Goal: Information Seeking & Learning: Compare options

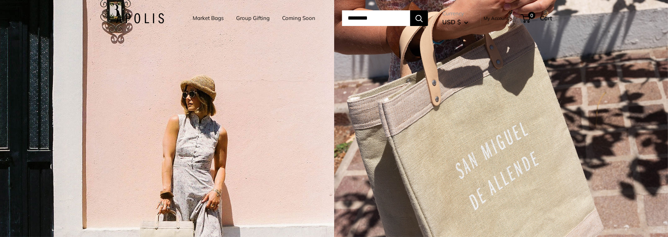
click at [256, 18] on link "Group Gifting" at bounding box center [253, 18] width 34 height 10
click at [203, 19] on link "Market Bags" at bounding box center [208, 18] width 31 height 10
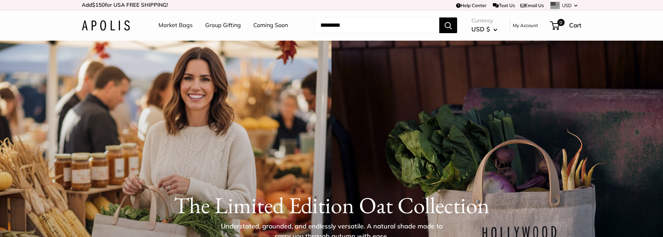
click at [216, 25] on link "Group Gifting" at bounding box center [223, 25] width 36 height 11
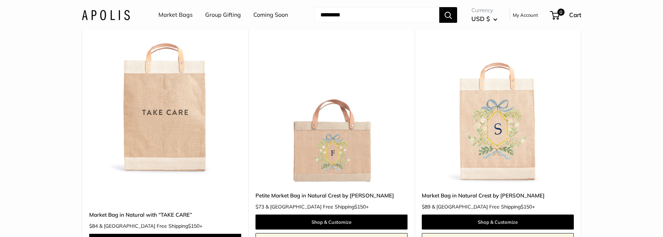
scroll to position [927, 0]
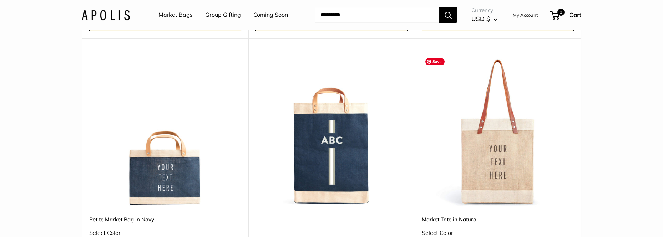
scroll to position [1712, 0]
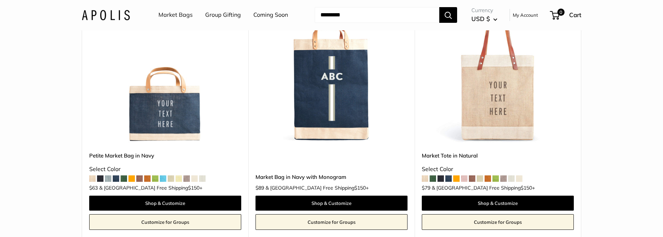
click at [530, 165] on div "Select Color" at bounding box center [498, 169] width 152 height 11
click at [455, 153] on link "Market Tote in Natural" at bounding box center [498, 156] width 152 height 8
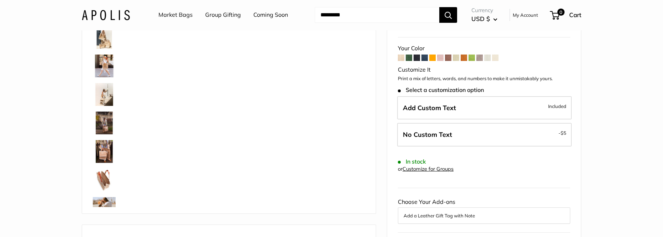
click at [102, 41] on img at bounding box center [104, 37] width 23 height 23
click at [104, 66] on img at bounding box center [104, 66] width 23 height 23
click at [103, 123] on img at bounding box center [104, 123] width 23 height 23
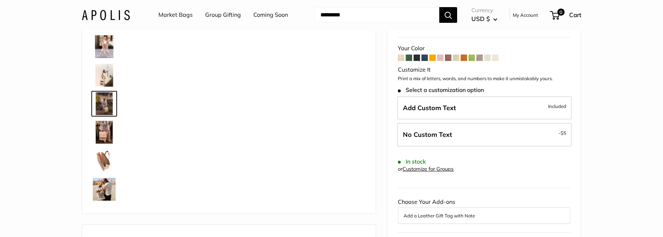
scroll to position [22, 0]
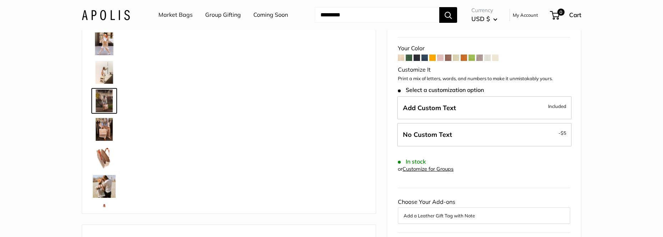
click at [103, 156] on img at bounding box center [104, 158] width 23 height 23
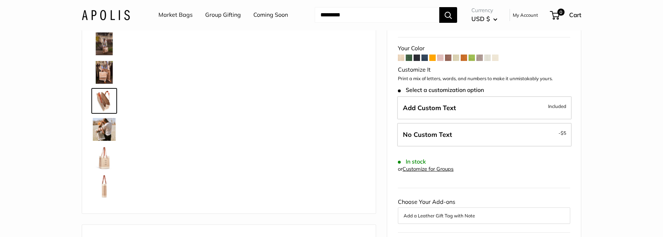
scroll to position [79, 0]
click at [101, 99] on img at bounding box center [104, 101] width 23 height 23
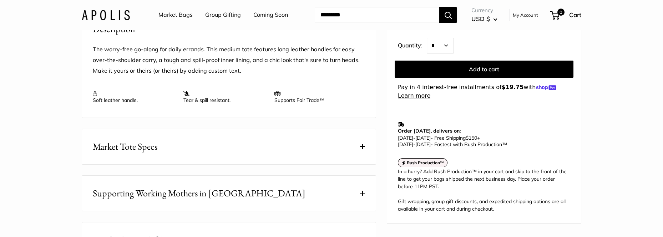
scroll to position [321, 0]
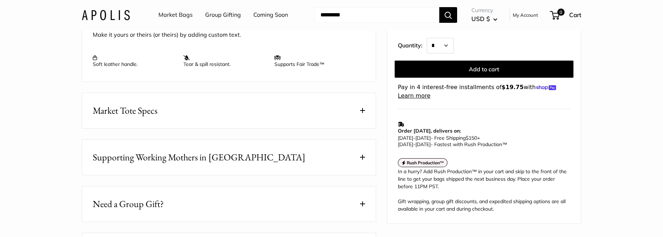
click at [310, 123] on button "Market Tote Specs" at bounding box center [229, 110] width 294 height 35
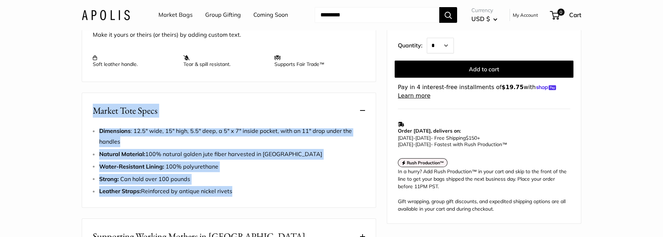
drag, startPoint x: 255, startPoint y: 204, endPoint x: 92, endPoint y: 127, distance: 180.6
click at [92, 127] on div "Market Tote Specs Dimensions : 12.5" wide, 15" high, 5.5" deep, a 5" x 7" insid…" at bounding box center [229, 150] width 294 height 115
click at [339, 185] on li "Strong: Can hold over 100 pounds" at bounding box center [232, 179] width 266 height 11
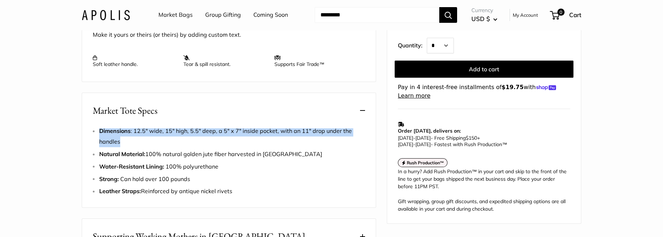
drag, startPoint x: 124, startPoint y: 151, endPoint x: 94, endPoint y: 137, distance: 33.1
click at [94, 137] on div "Dimensions : 12.5" wide, 15" high, 5.5" deep, a 5" x 7" inside pocket, with an …" at bounding box center [229, 161] width 272 height 71
copy span "Dimensions : 12.5" wide, 15" high, 5.5" deep, a 5" x 7" inside pocket, with an …"
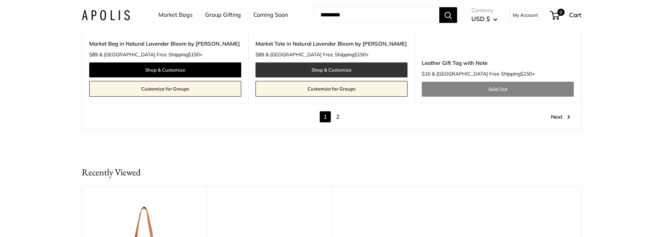
scroll to position [4102, 0]
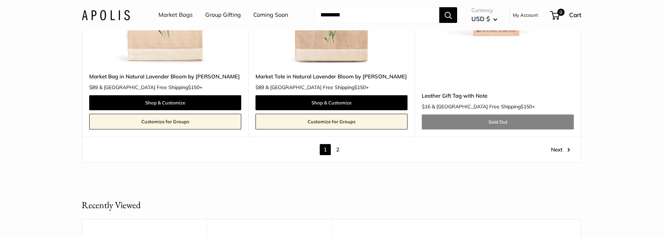
click at [338, 144] on link "2" at bounding box center [337, 149] width 11 height 11
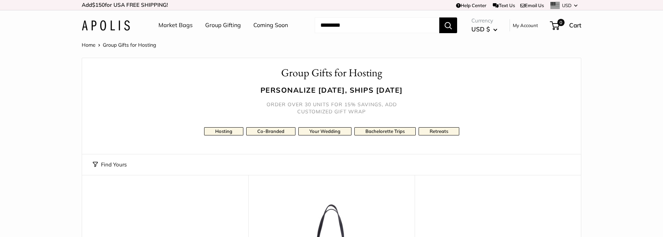
click at [220, 24] on link "Group Gifting" at bounding box center [223, 25] width 36 height 11
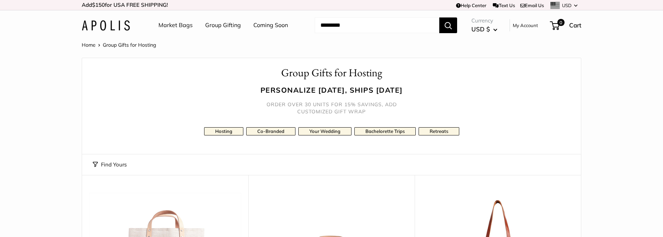
click at [401, 28] on input "Search..." at bounding box center [377, 25] width 124 height 16
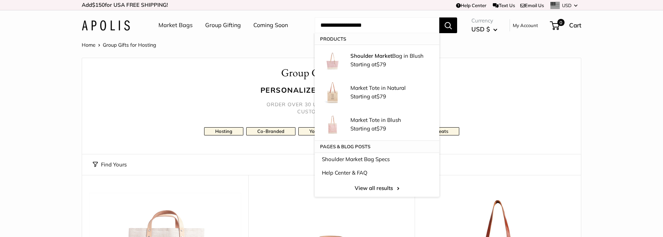
type input "**********"
click at [439, 17] on button "Search" at bounding box center [448, 25] width 18 height 16
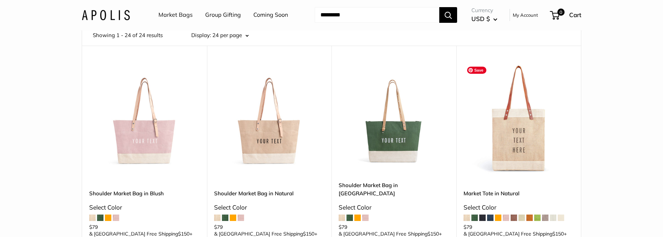
scroll to position [71, 0]
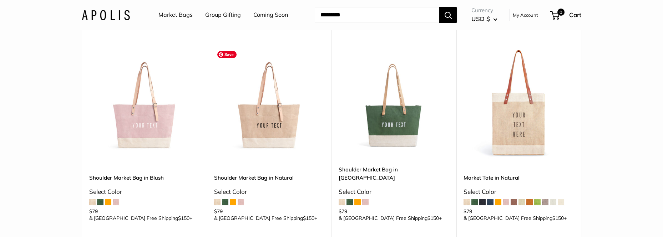
click at [0, 0] on img at bounding box center [0, 0] width 0 height 0
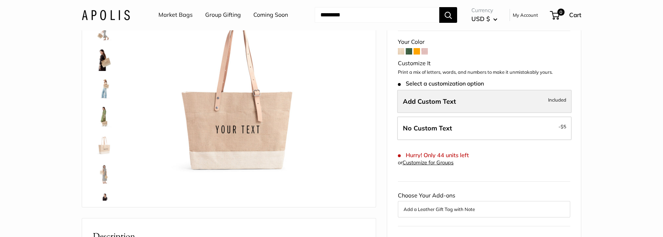
scroll to position [71, 0]
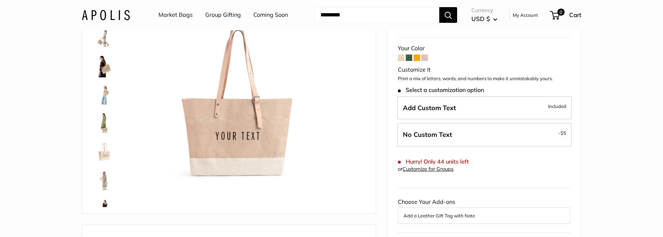
click at [105, 154] on img at bounding box center [104, 151] width 23 height 23
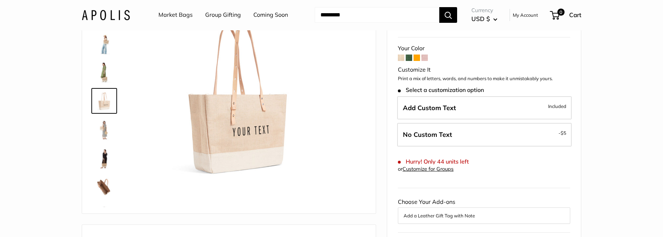
scroll to position [15, 0]
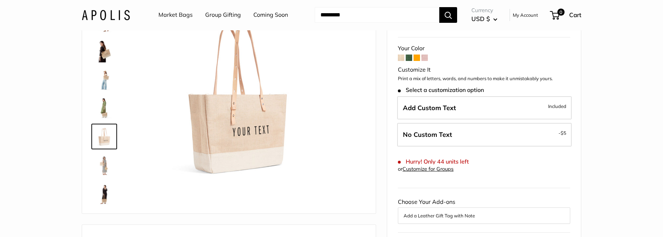
click at [105, 54] on img at bounding box center [104, 51] width 23 height 23
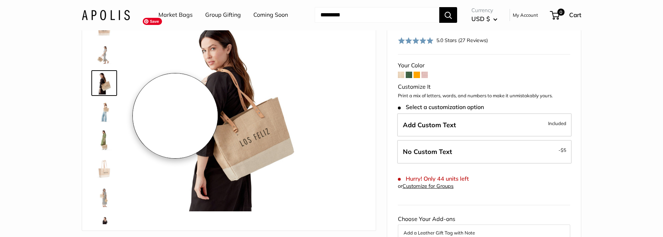
scroll to position [0, 0]
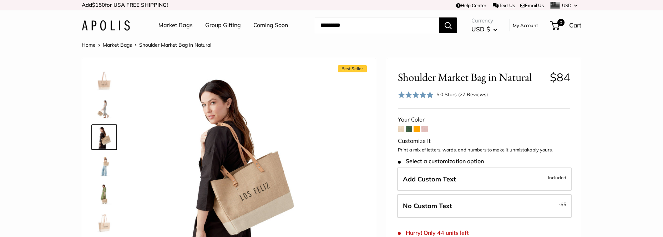
click at [105, 83] on img at bounding box center [104, 80] width 23 height 23
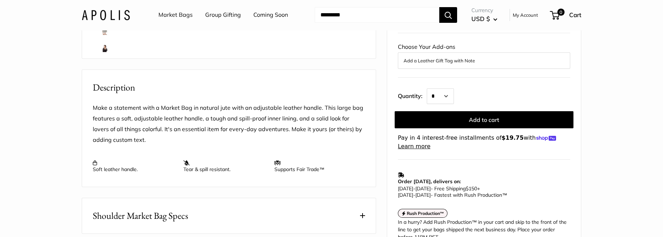
scroll to position [285, 0]
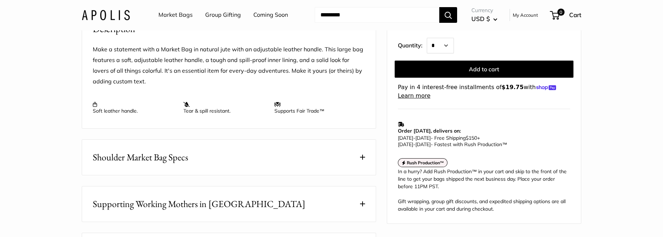
click at [230, 165] on button "Shoulder Market Bag Specs" at bounding box center [229, 157] width 294 height 35
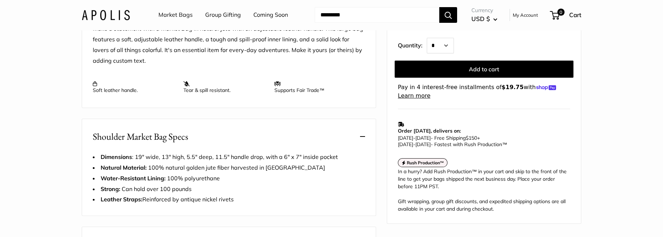
scroll to position [321, 0]
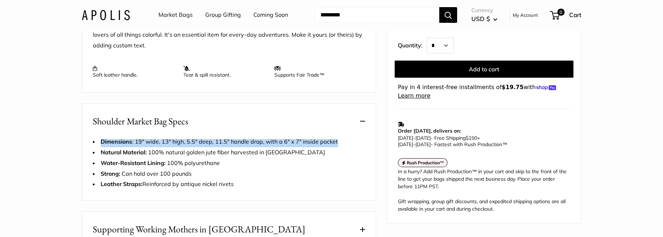
drag, startPoint x: 338, startPoint y: 151, endPoint x: 101, endPoint y: 148, distance: 236.5
click at [101, 147] on li "Dimensions : 19" wide, 13" high, 5.5" deep, 11.5" handle drop, with a 6" x 7" i…" at bounding box center [229, 142] width 272 height 11
copy span "Dimensions : 19" wide, 13" high, 5.5" deep, 11.5" handle drop, with a 6" x 7" i…"
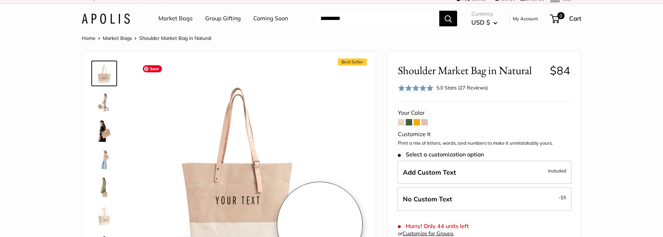
scroll to position [0, 0]
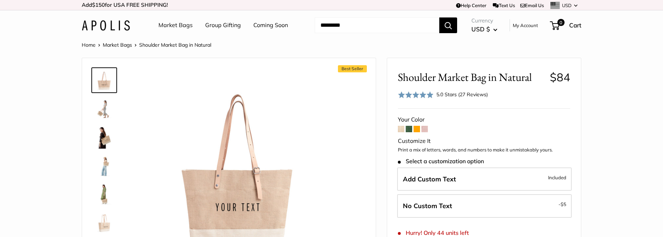
click at [380, 26] on input "Search..." at bounding box center [377, 25] width 124 height 16
click at [116, 43] on link "Market Bags" at bounding box center [117, 45] width 29 height 6
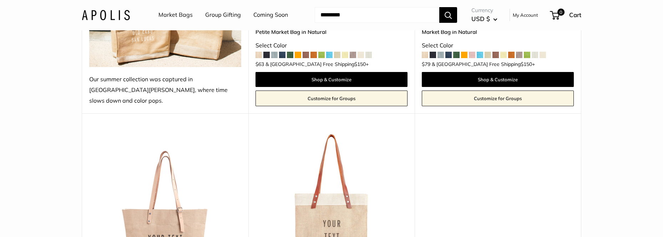
scroll to position [357, 0]
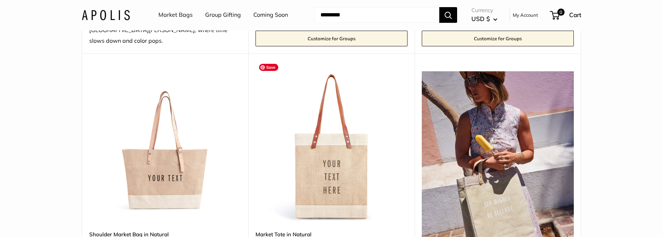
click at [0, 0] on img at bounding box center [0, 0] width 0 height 0
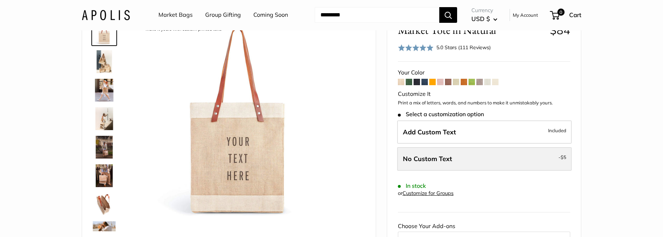
scroll to position [36, 0]
